Goal: Task Accomplishment & Management: Complete application form

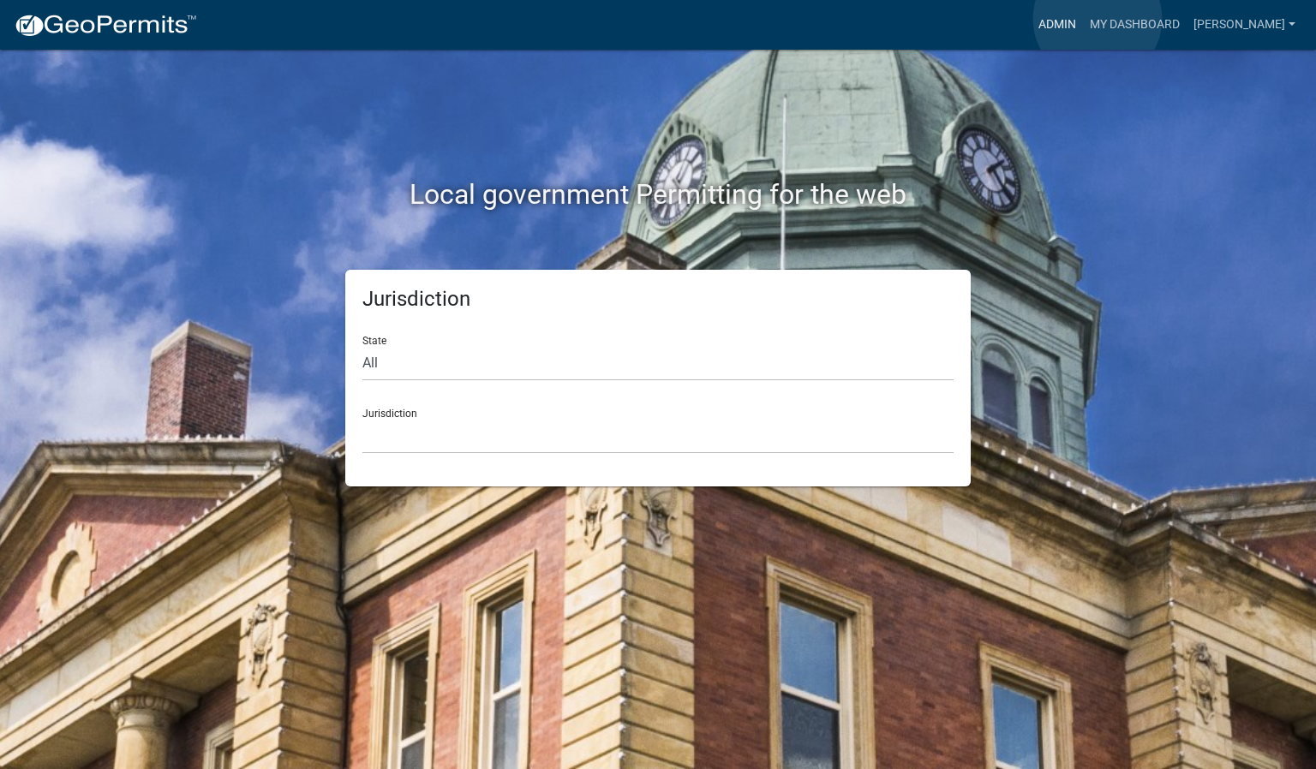
click at [1083, 19] on link "Admin" at bounding box center [1056, 25] width 51 height 33
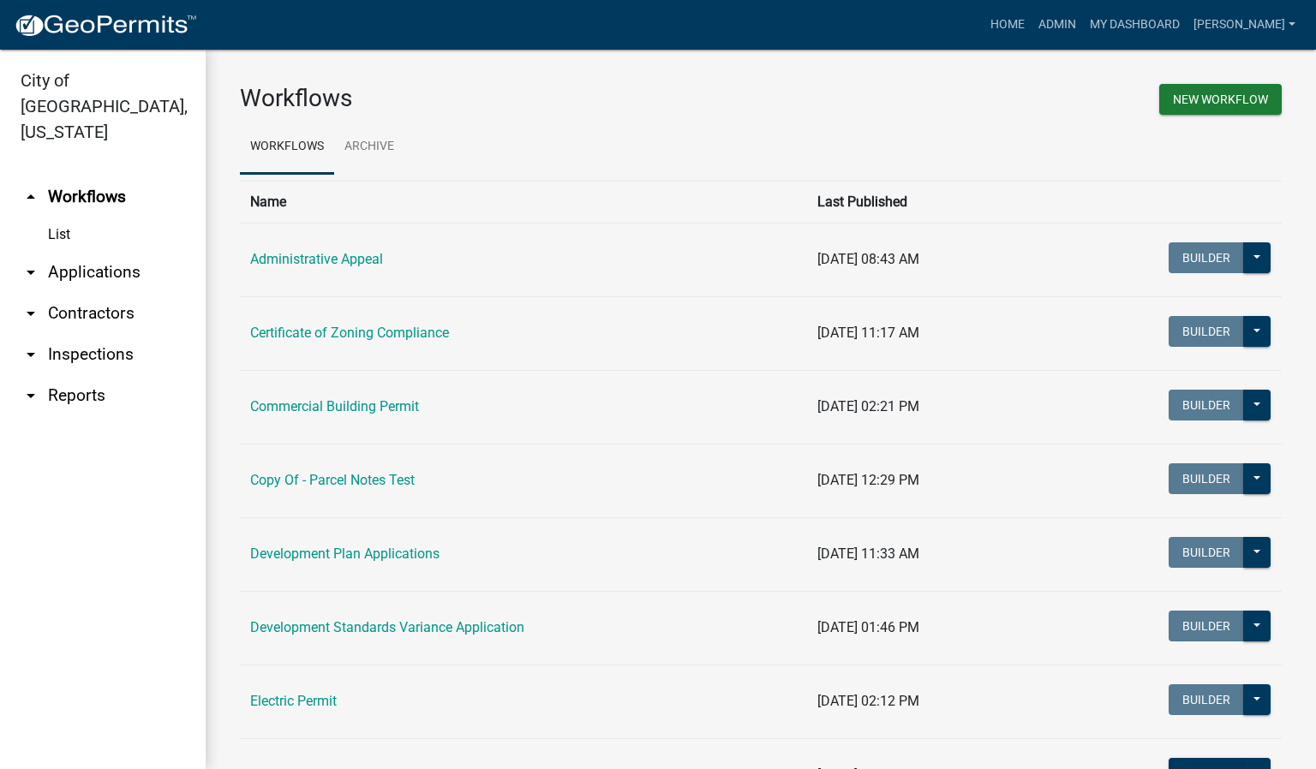
click at [98, 334] on link "arrow_drop_down Inspections" at bounding box center [103, 354] width 206 height 41
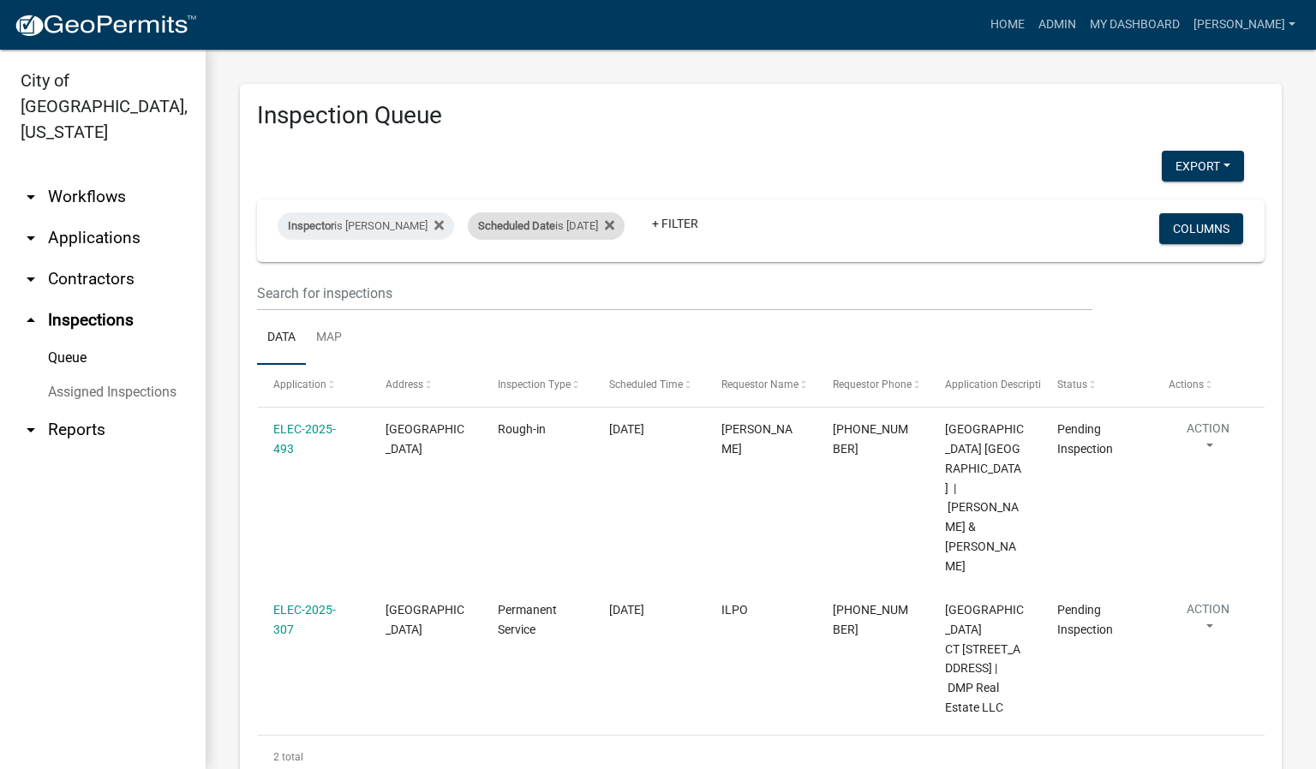
click at [578, 226] on div "Scheduled Date is 09/18/2025" at bounding box center [546, 225] width 157 height 27
click at [610, 291] on input "[DATE]" at bounding box center [556, 289] width 120 height 35
type input "[DATE]"
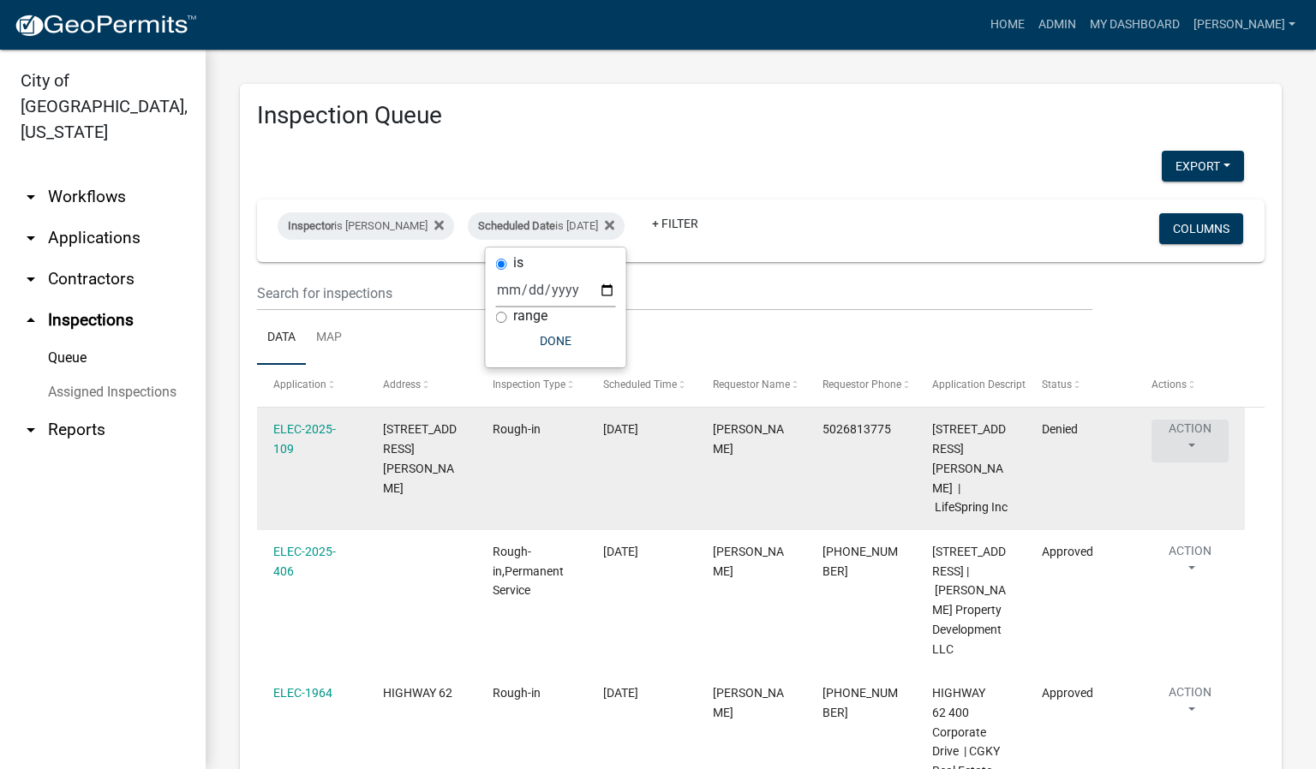
click at [1193, 443] on button "Action" at bounding box center [1189, 441] width 77 height 43
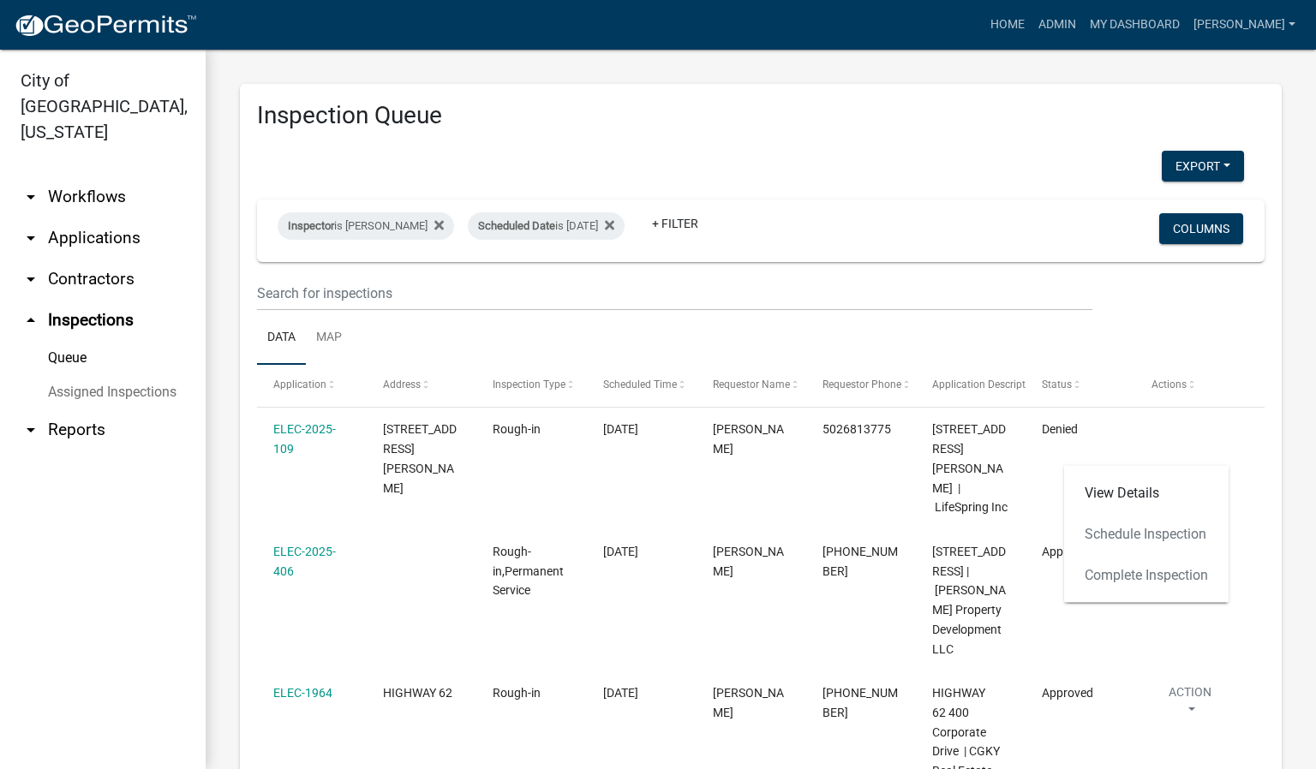
click at [1115, 576] on div "View Details Schedule Inspection Complete Inspection" at bounding box center [1146, 534] width 164 height 137
click at [1121, 568] on div "View Details Schedule Inspection Complete Inspection" at bounding box center [1146, 534] width 164 height 137
click at [1136, 489] on link "View Details" at bounding box center [1146, 493] width 164 height 41
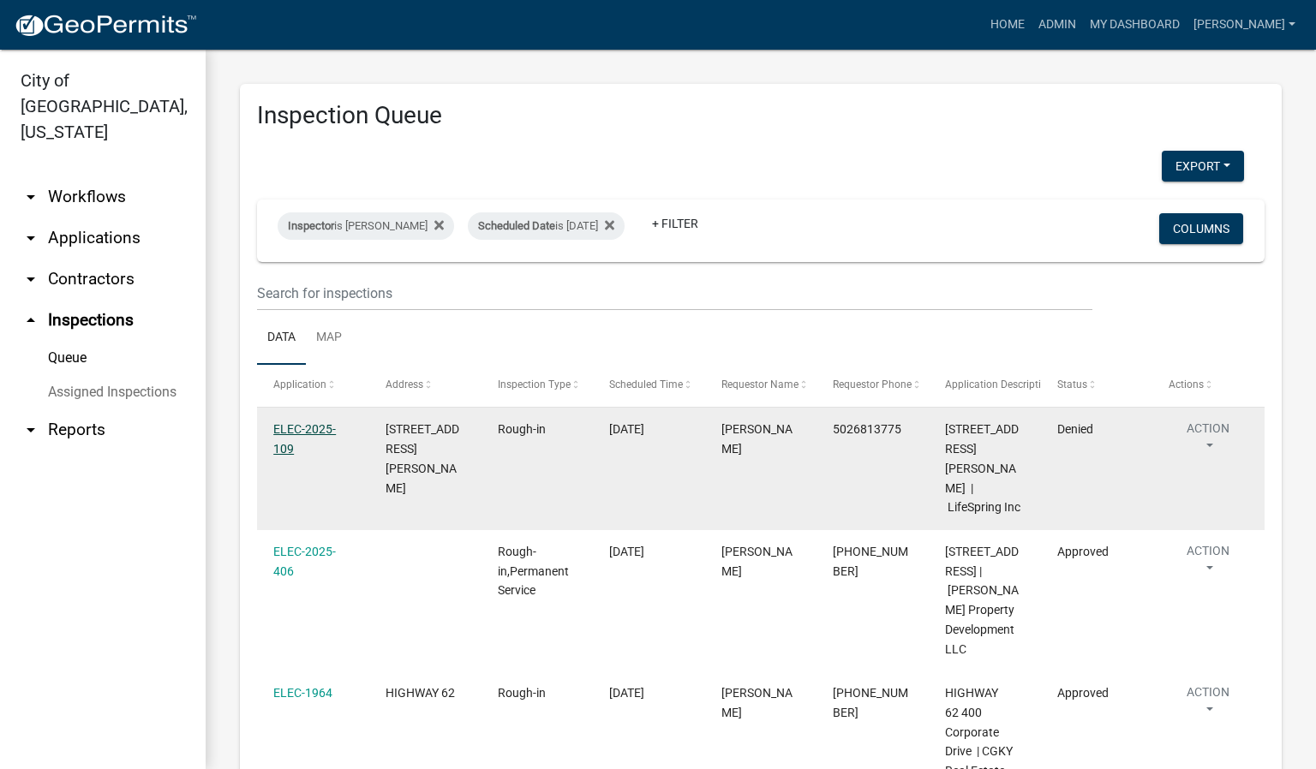
click at [311, 429] on link "ELEC-2025-109" at bounding box center [304, 438] width 63 height 33
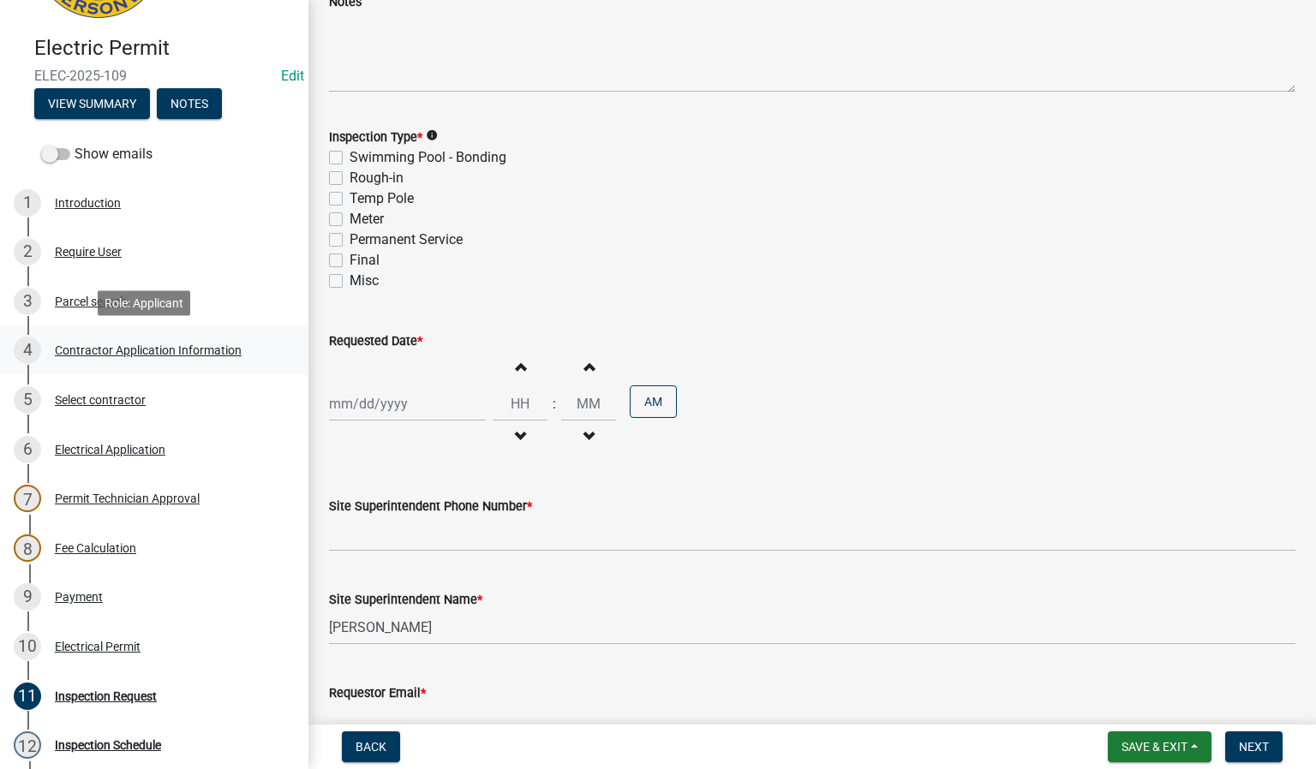
scroll to position [257, 0]
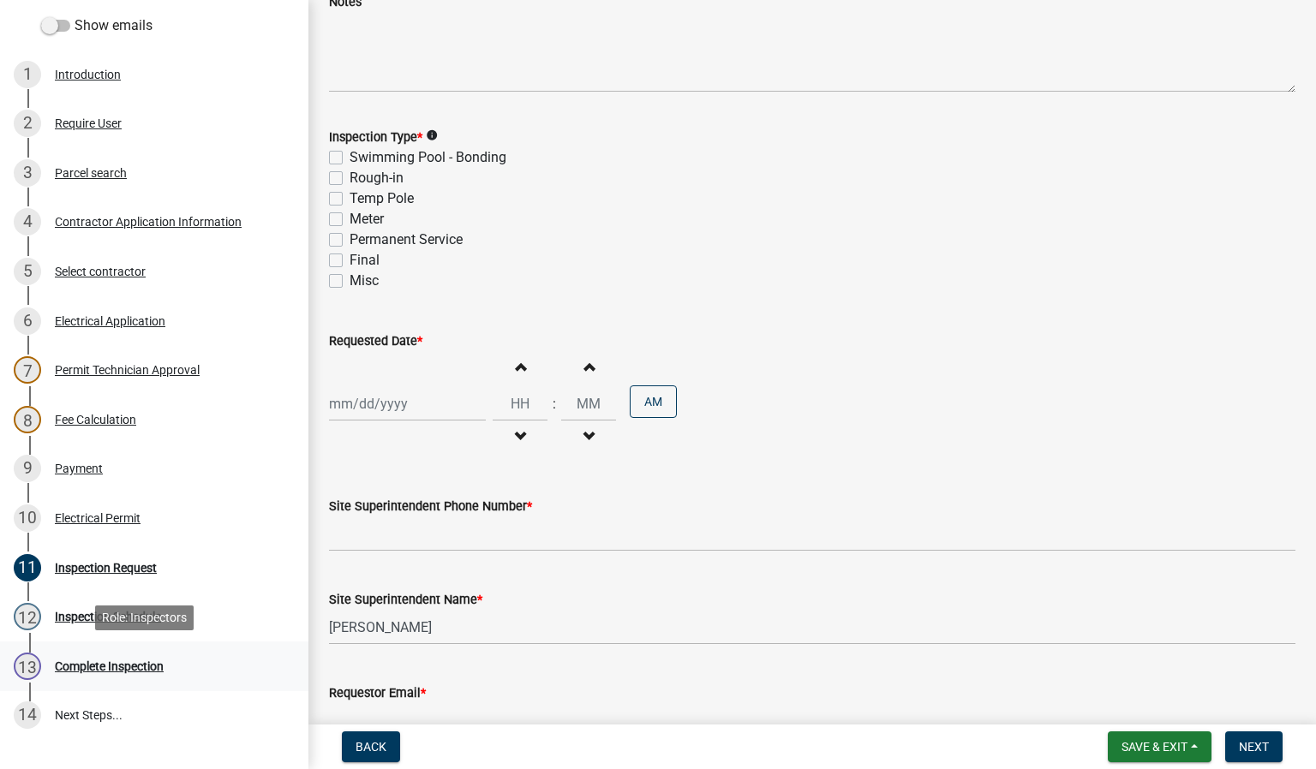
click at [136, 668] on div "Complete Inspection" at bounding box center [109, 667] width 109 height 12
click at [350, 181] on label "Rough-in" at bounding box center [377, 178] width 54 height 21
click at [350, 179] on input "Rough-in" at bounding box center [355, 173] width 11 height 11
checkbox input "true"
checkbox input "false"
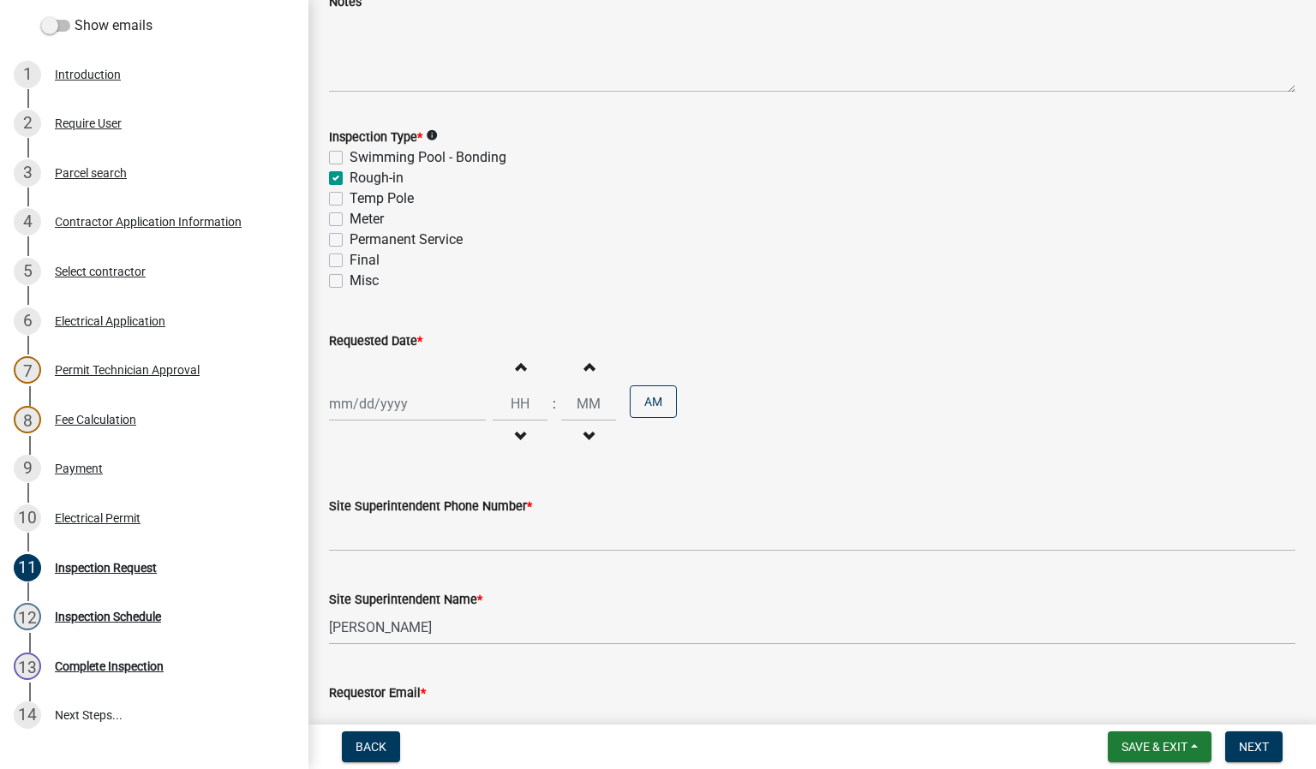
checkbox input "true"
checkbox input "false"
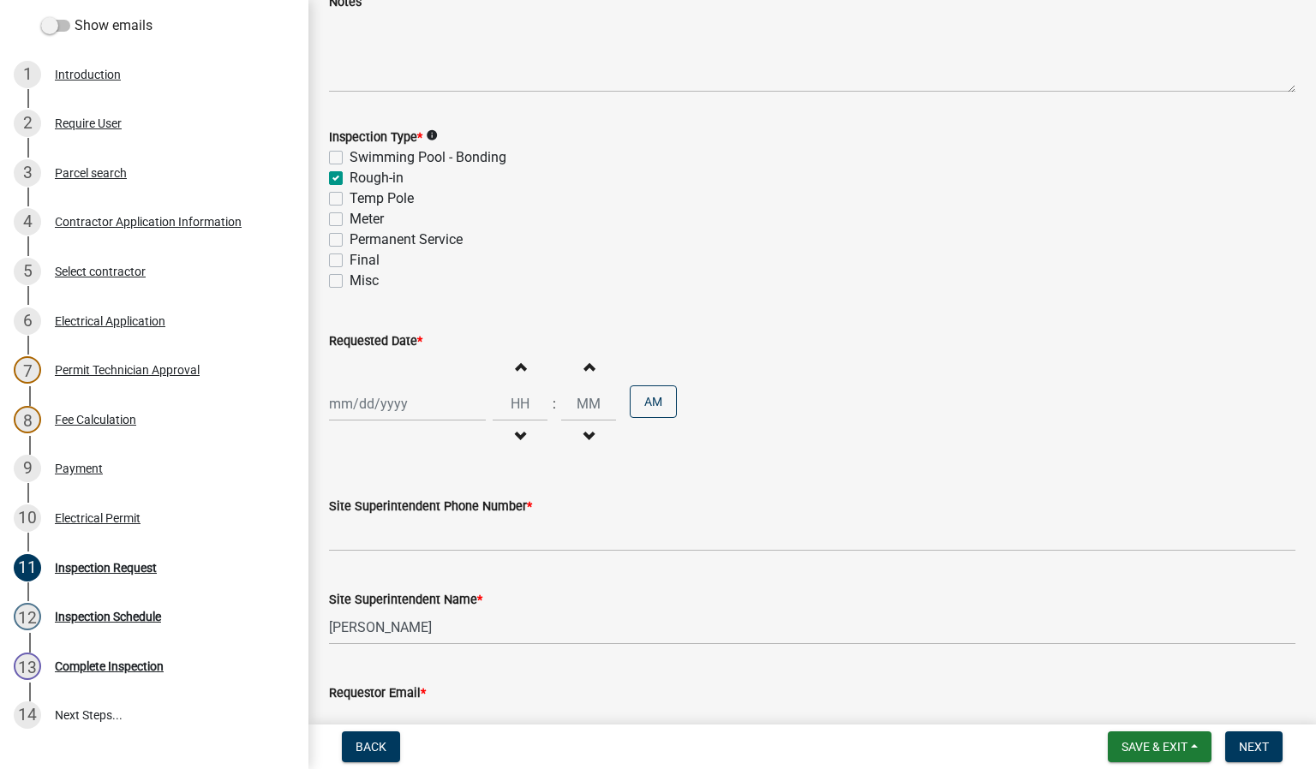
checkbox input "false"
select select "9"
select select "2025"
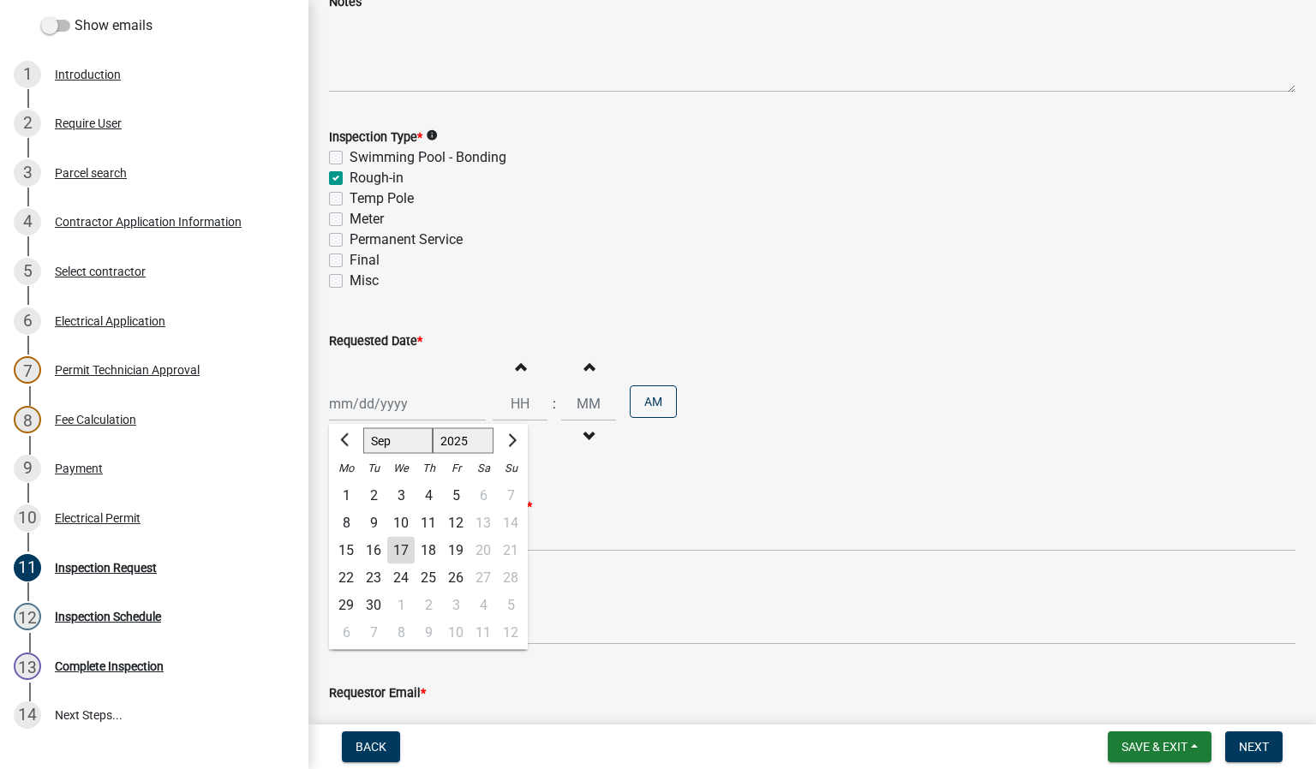
click at [440, 403] on div "Jan Feb Mar Apr May Jun Jul Aug Sep Oct Nov Dec 1525 1526 1527 1528 1529 1530 1…" at bounding box center [407, 403] width 157 height 35
click at [399, 548] on div "17" at bounding box center [400, 550] width 27 height 27
type input "[DATE]"
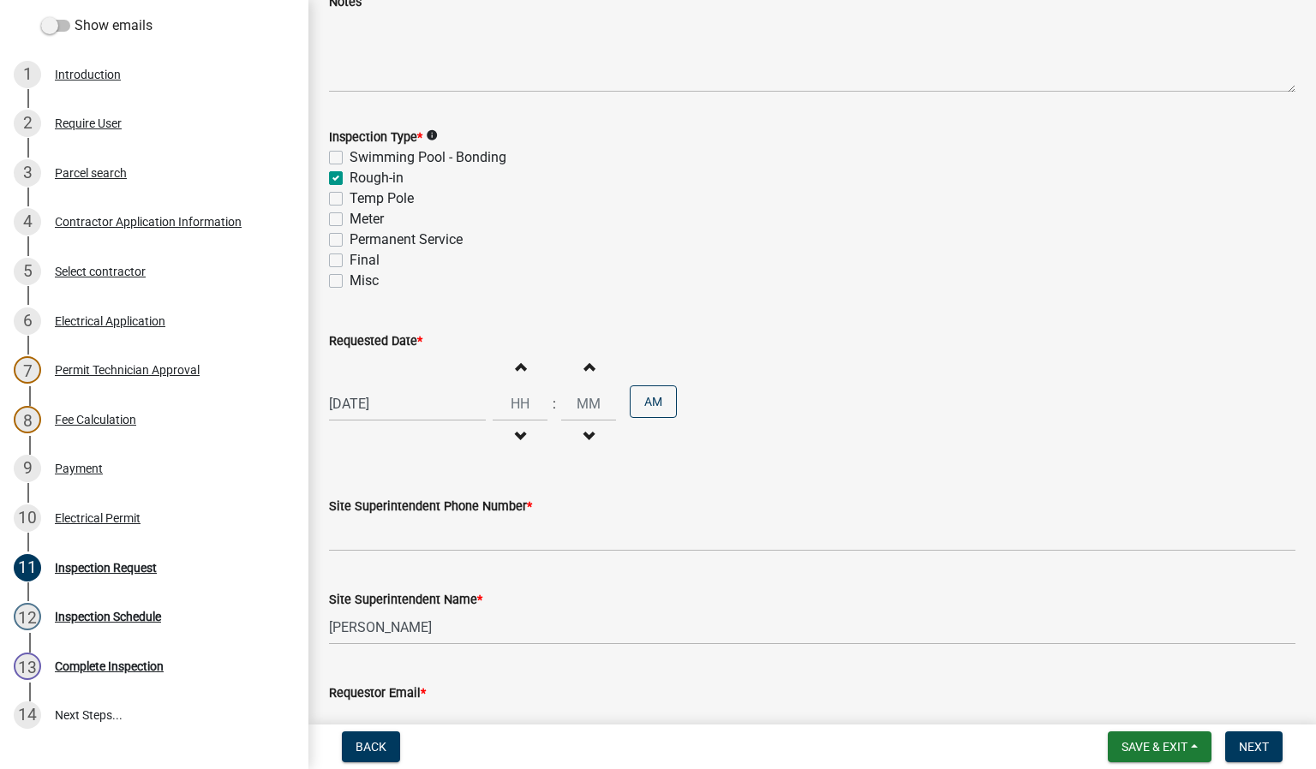
scroll to position [229, 0]
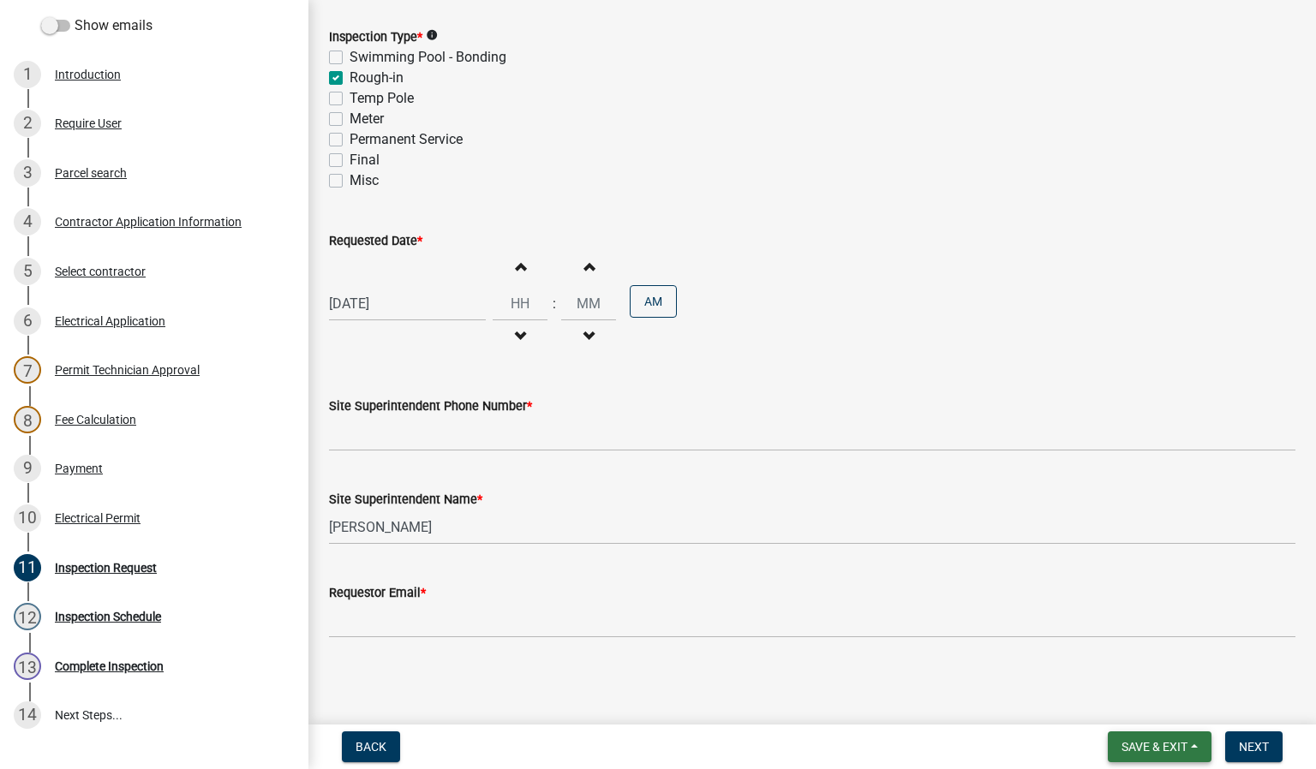
click at [1145, 738] on button "Save & Exit" at bounding box center [1160, 747] width 104 height 31
click at [1128, 702] on button "Save & Exit" at bounding box center [1142, 703] width 137 height 41
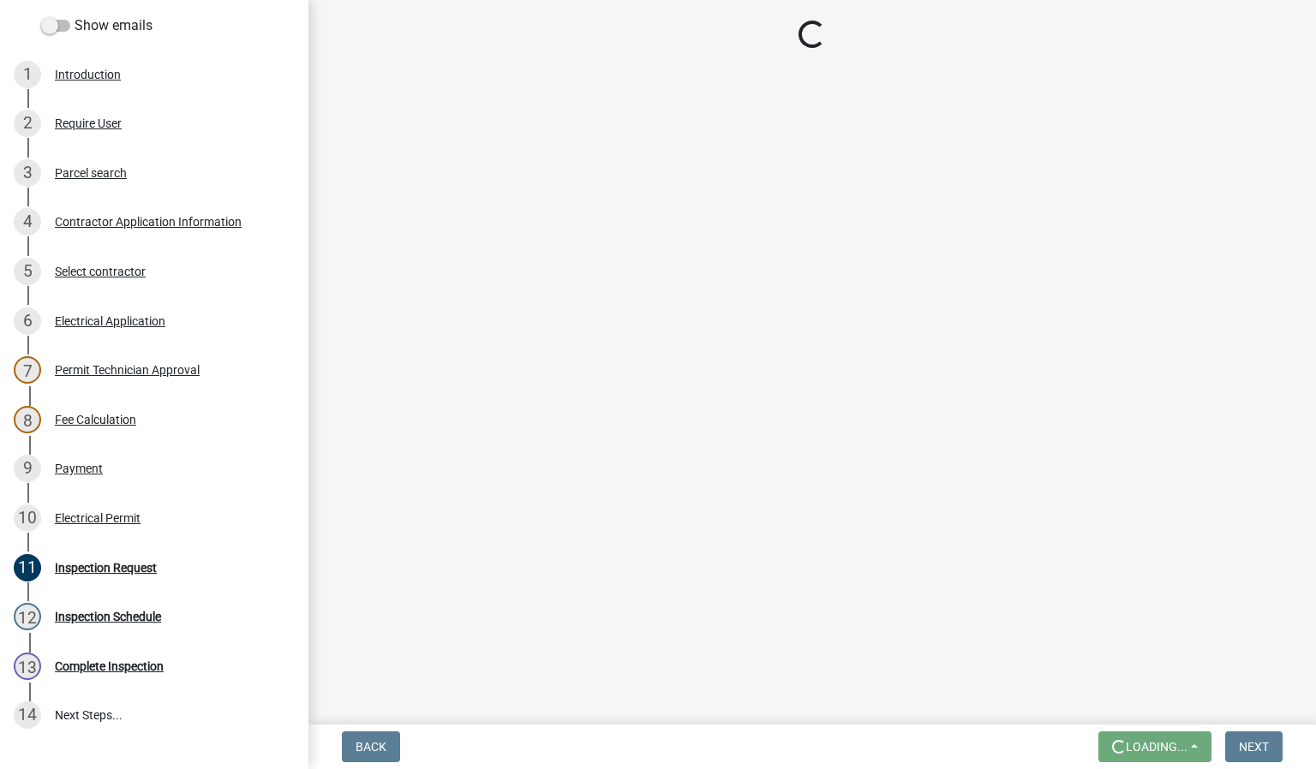
scroll to position [0, 0]
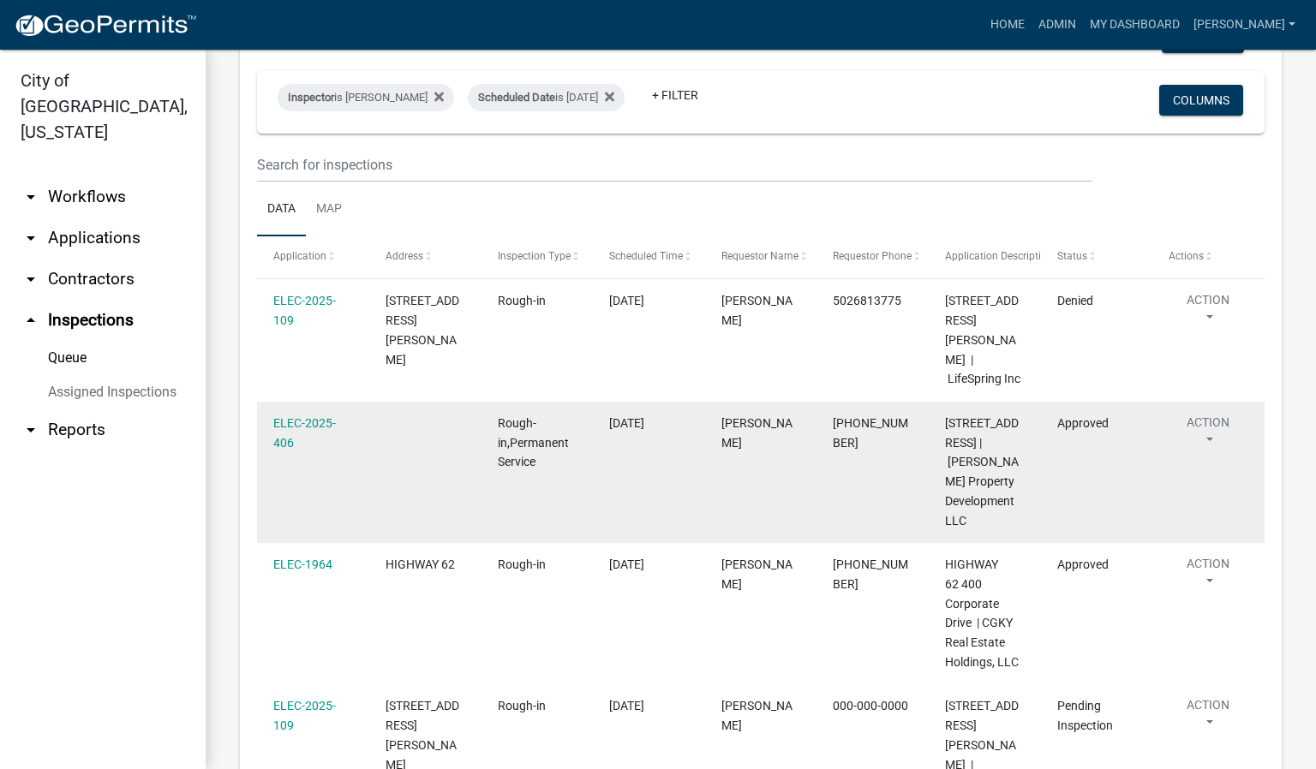
scroll to position [206, 0]
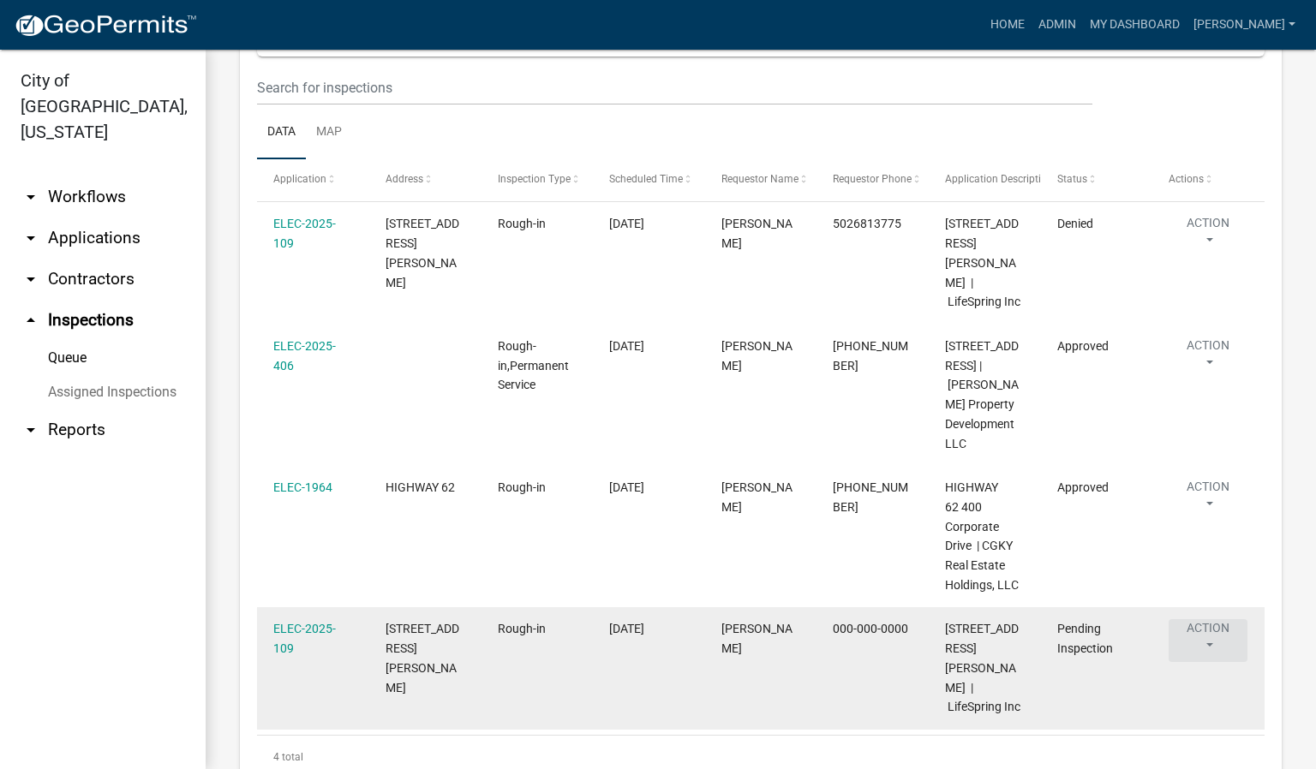
click at [1214, 619] on button "Action" at bounding box center [1208, 640] width 79 height 43
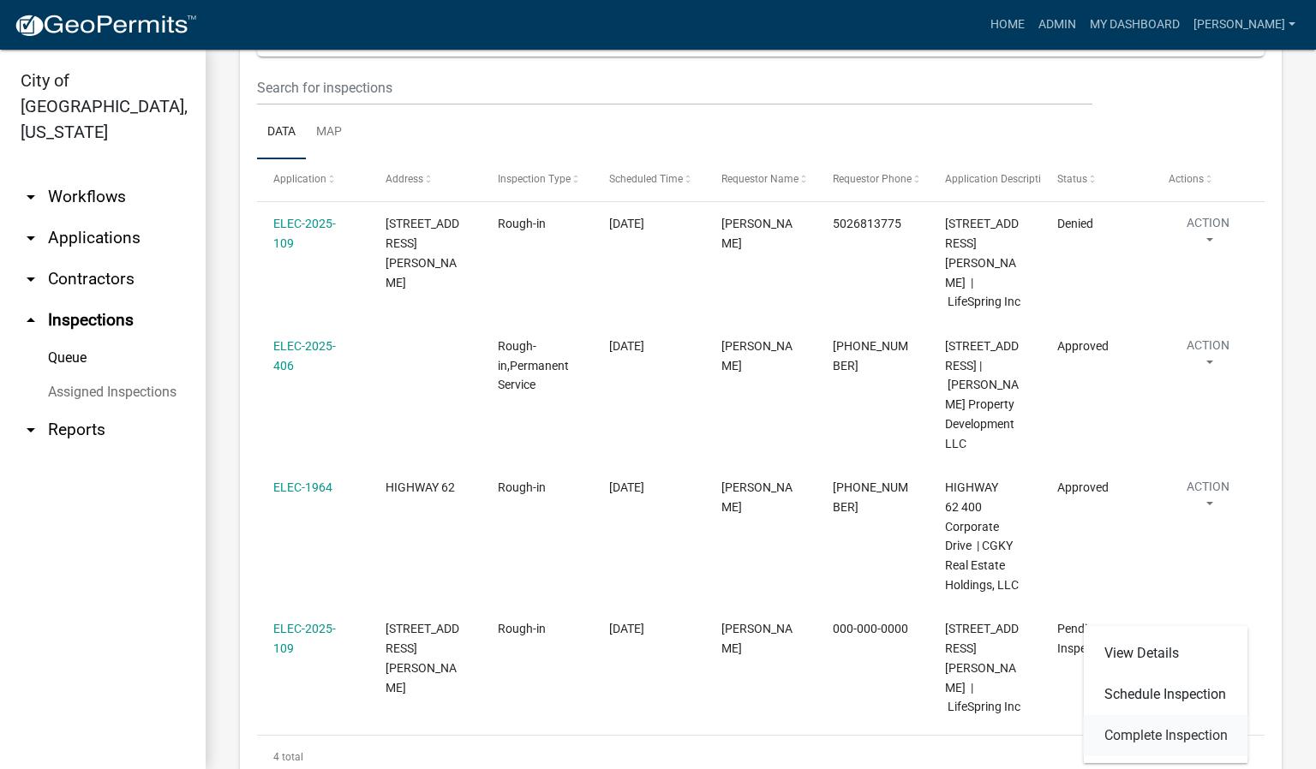
click at [1169, 730] on link "Complete Inspection" at bounding box center [1166, 735] width 164 height 41
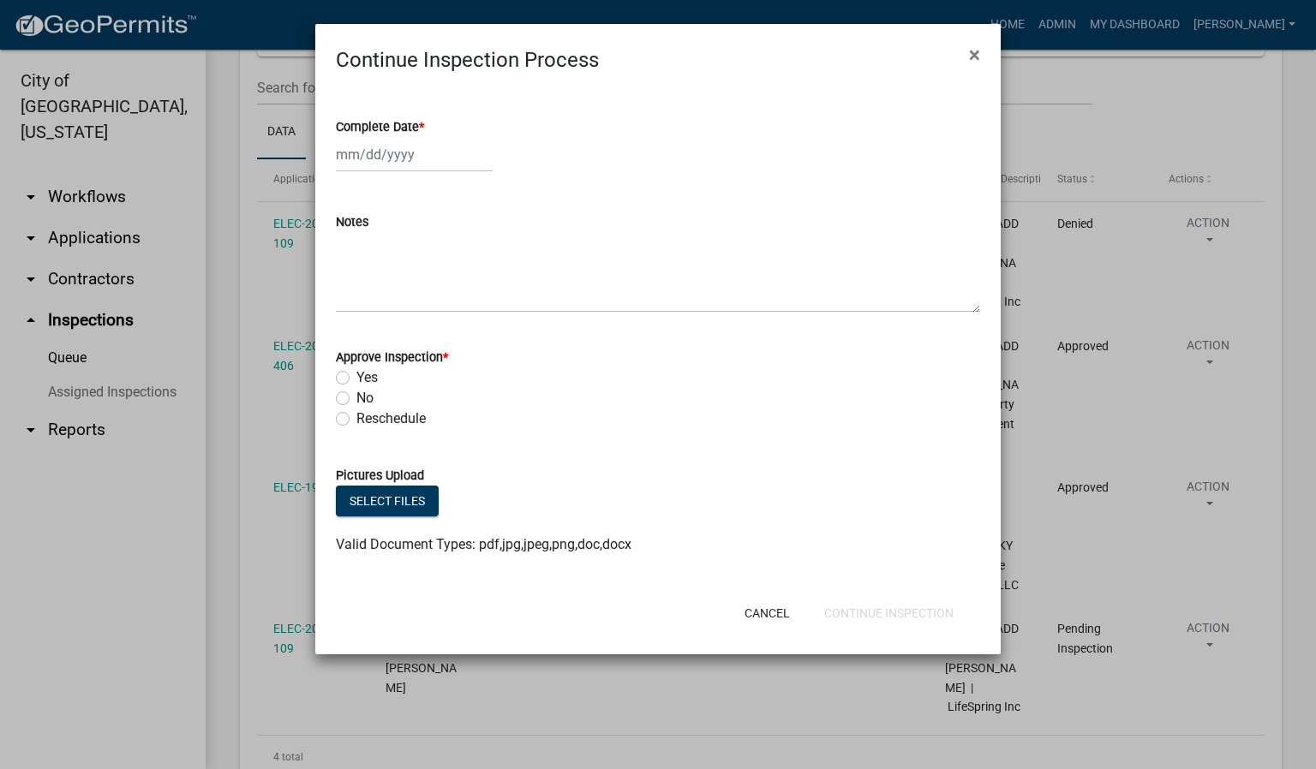
click at [419, 123] on label "Complete Date *" at bounding box center [380, 128] width 88 height 12
click at [419, 137] on input "Complete Date *" at bounding box center [414, 154] width 157 height 35
select select "9"
select select "2025"
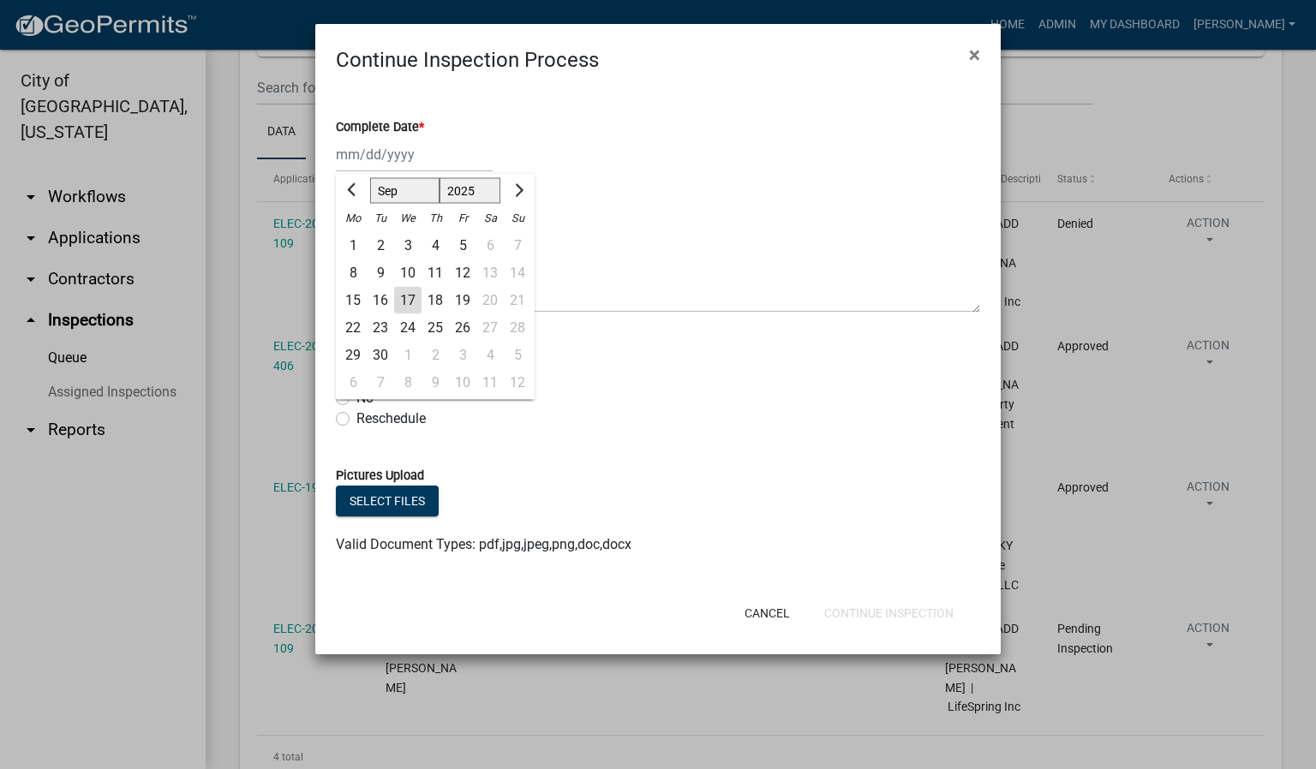
click at [412, 296] on div "17" at bounding box center [407, 300] width 27 height 27
type input "[DATE]"
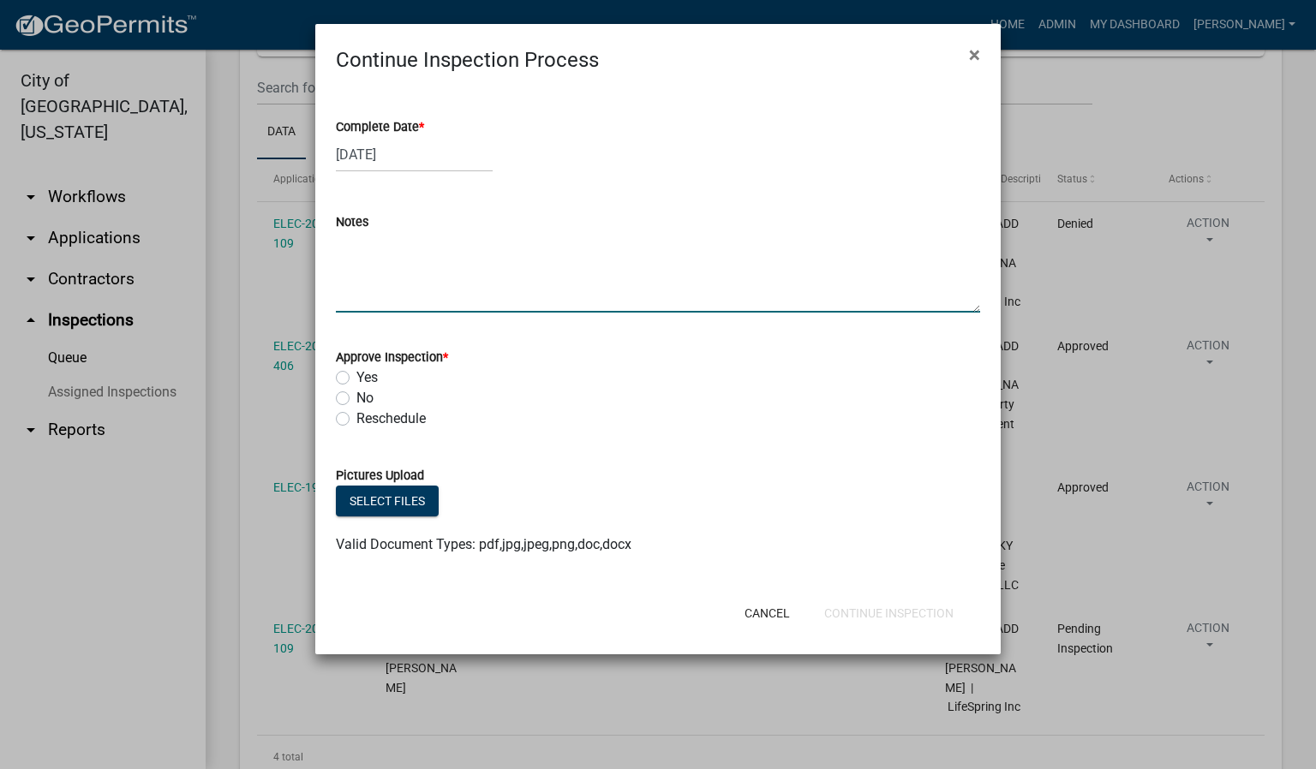
click at [402, 284] on textarea "Notes" at bounding box center [658, 272] width 644 height 81
type textarea "WALLS & CEILING-RESTROOMS."
click at [356, 376] on label "Yes" at bounding box center [366, 378] width 21 height 21
click at [356, 376] on input "Yes" at bounding box center [361, 373] width 11 height 11
radio input "true"
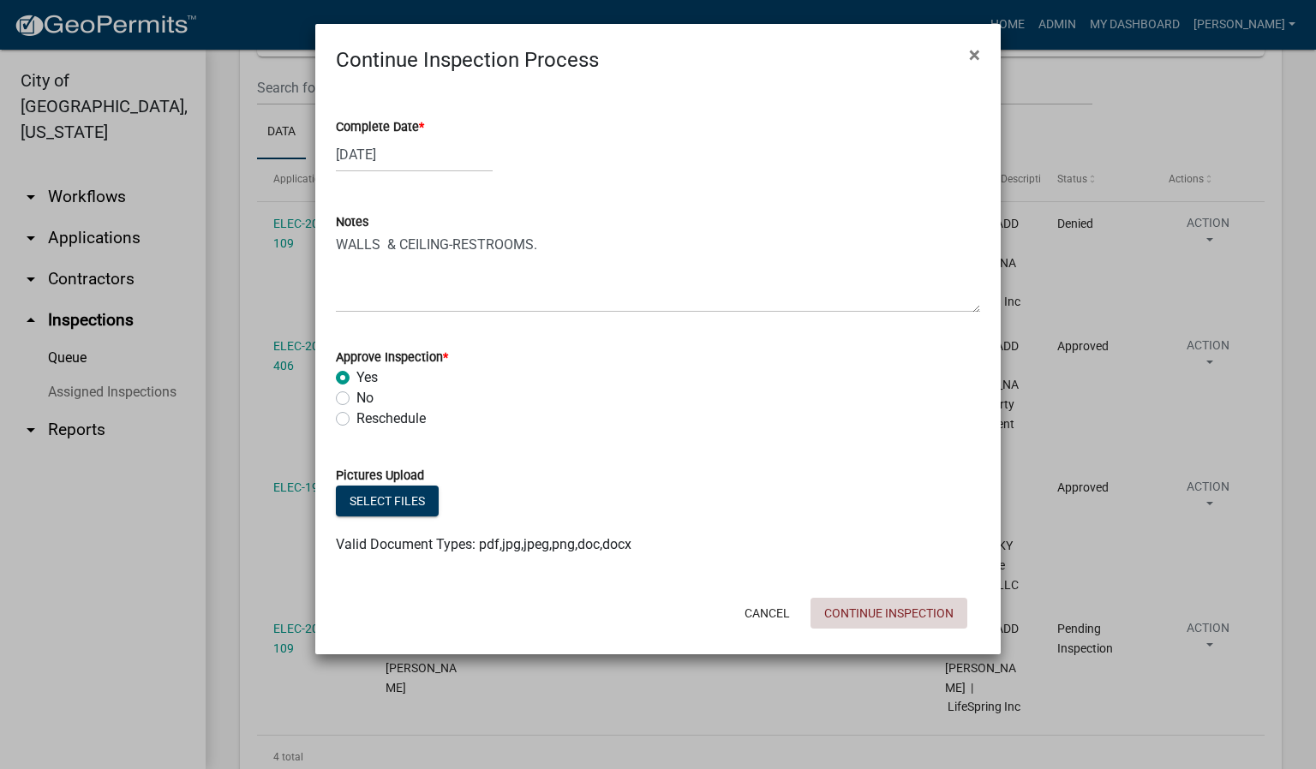
click at [903, 610] on button "Continue Inspection" at bounding box center [888, 613] width 157 height 31
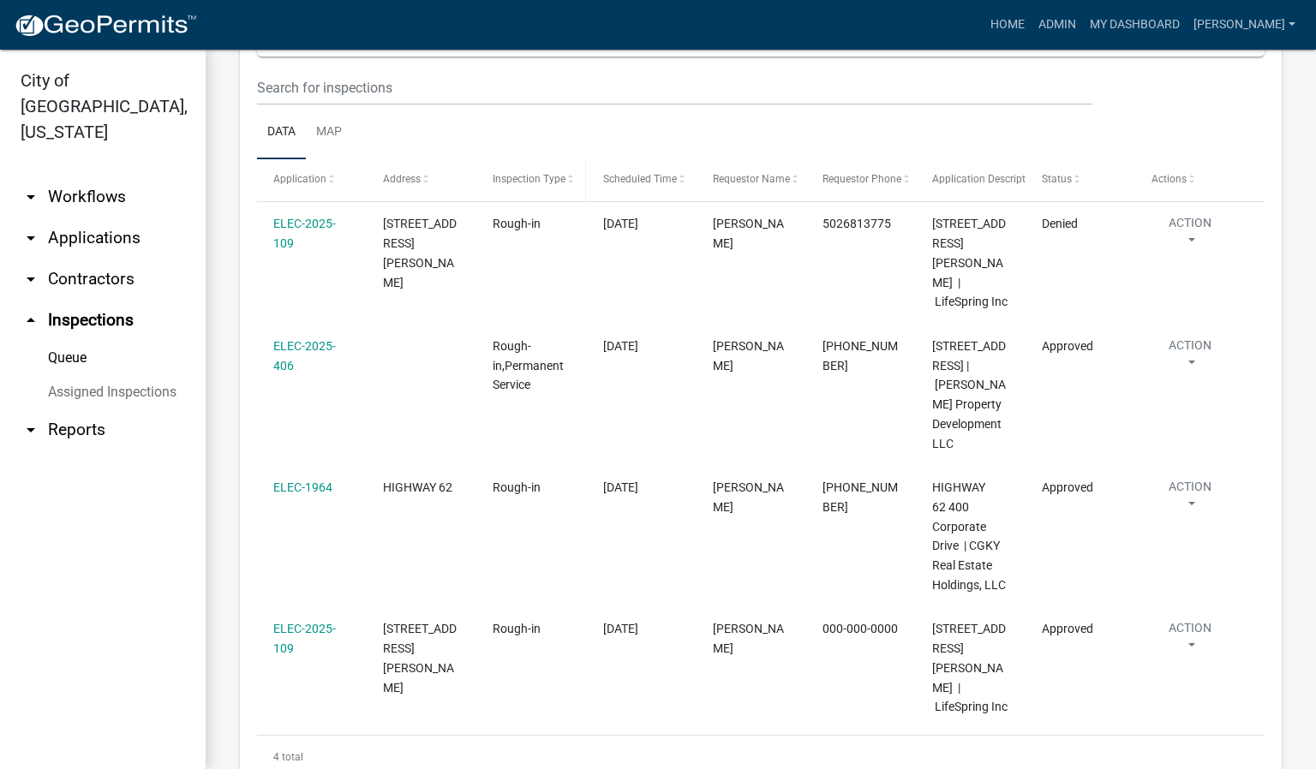
scroll to position [0, 0]
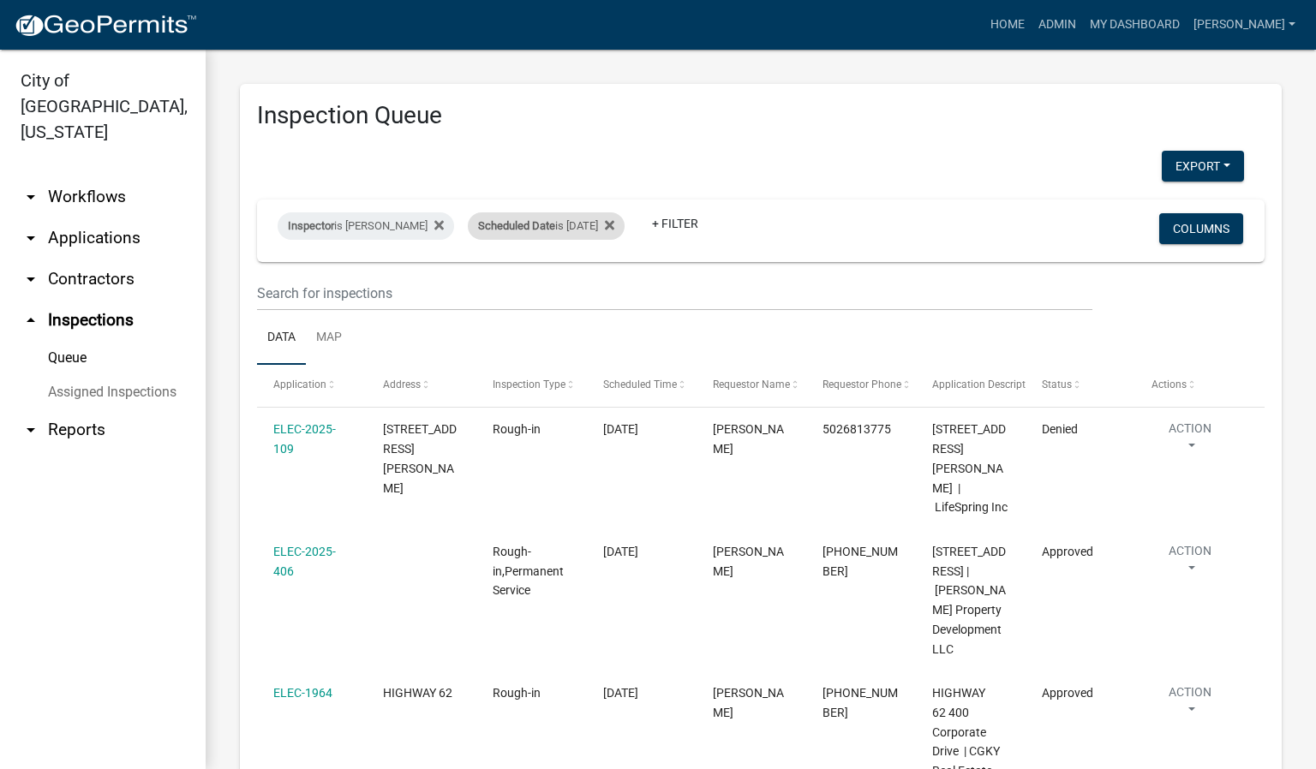
click at [594, 229] on div "Scheduled Date is [DATE]" at bounding box center [546, 225] width 157 height 27
click at [604, 291] on input "[DATE]" at bounding box center [556, 289] width 120 height 35
type input "[DATE]"
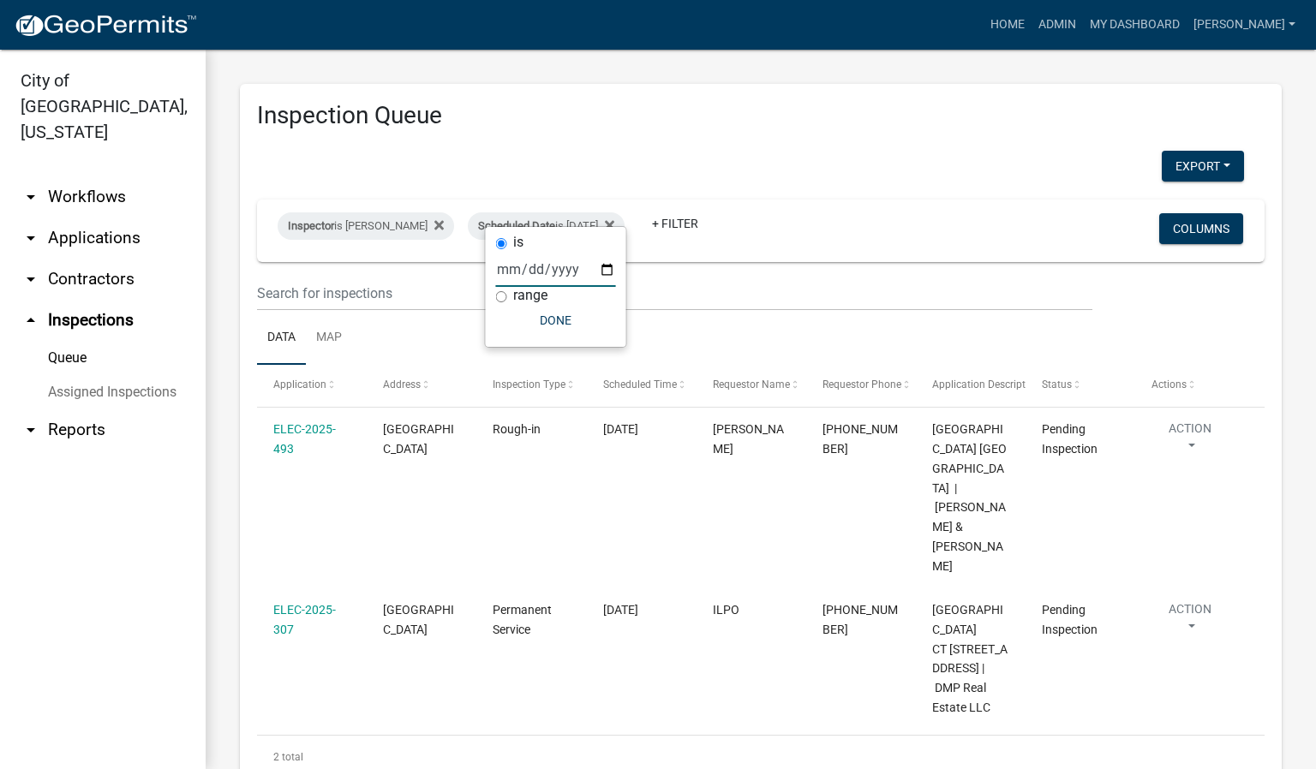
scroll to position [21, 0]
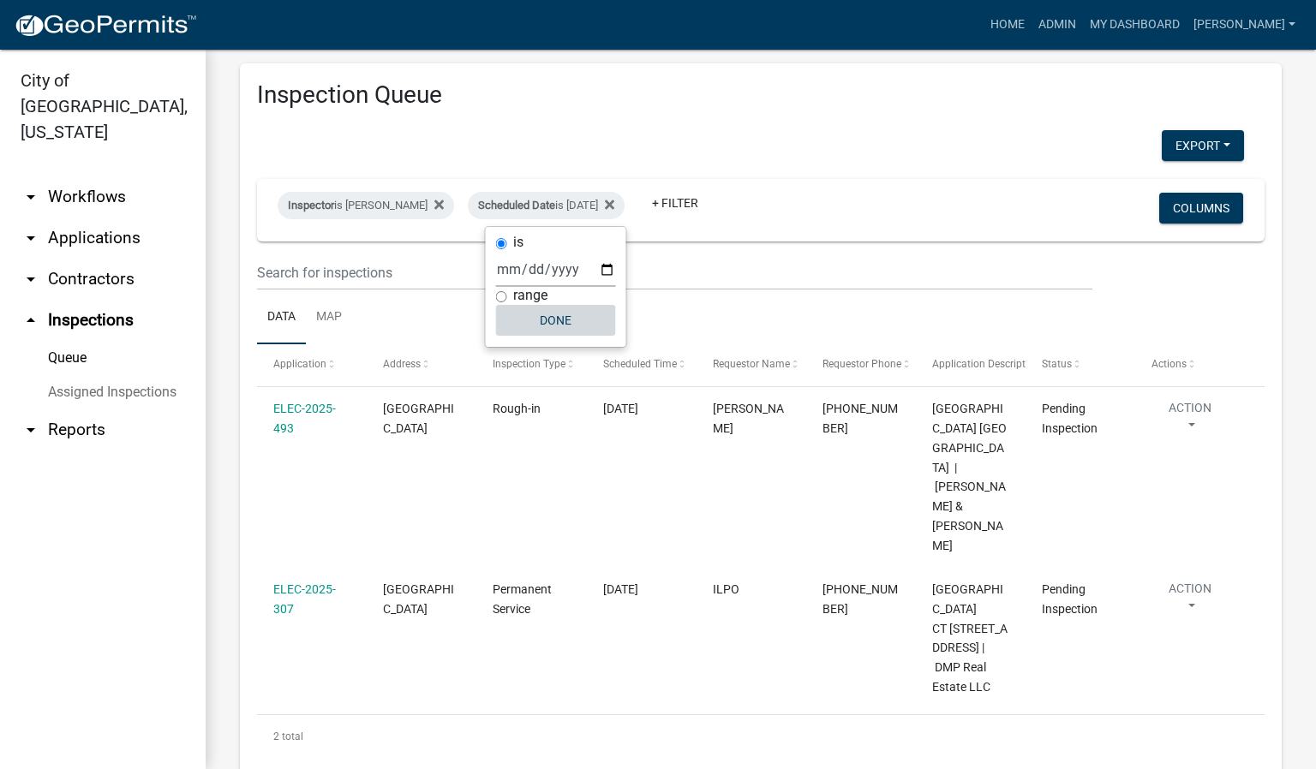
click at [553, 320] on button "Done" at bounding box center [556, 320] width 120 height 31
drag, startPoint x: 1000, startPoint y: 212, endPoint x: 1056, endPoint y: 139, distance: 92.2
click at [1056, 139] on div "Export Excel Format (.xlsx) CSV Format (.csv)" at bounding box center [750, 147] width 1013 height 35
